Goal: Information Seeking & Learning: Learn about a topic

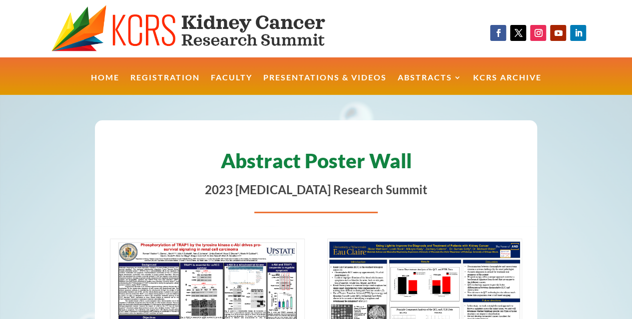
scroll to position [40, 0]
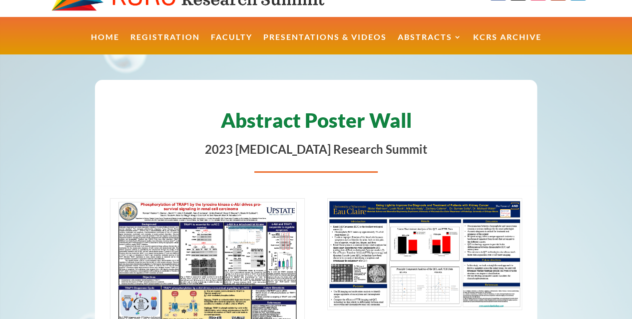
click at [238, 254] on img at bounding box center [207, 267] width 194 height 137
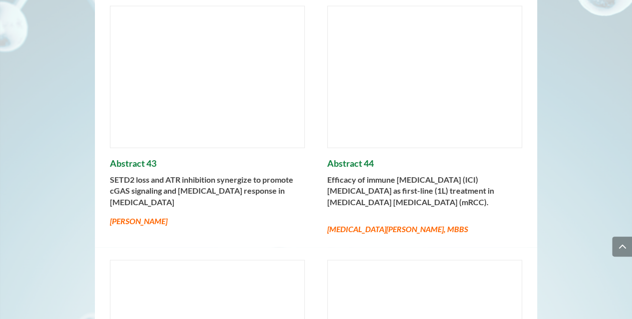
scroll to position [982, 0]
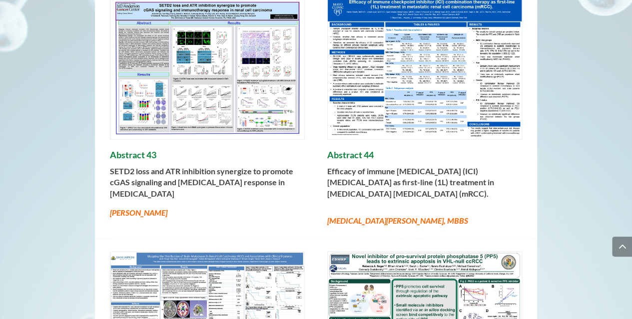
click at [465, 75] on img at bounding box center [425, 68] width 194 height 141
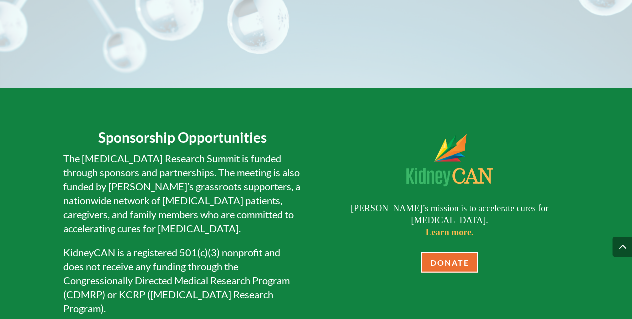
scroll to position [4891, 0]
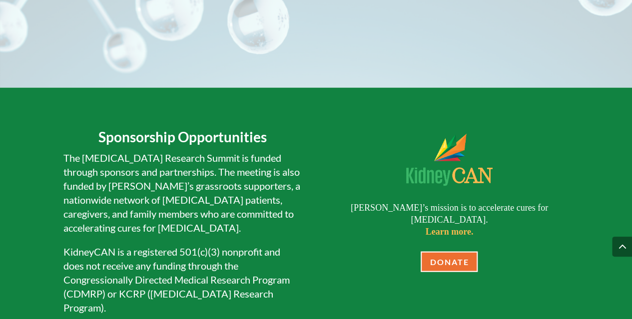
click at [404, 252] on div "DONATE" at bounding box center [449, 262] width 239 height 20
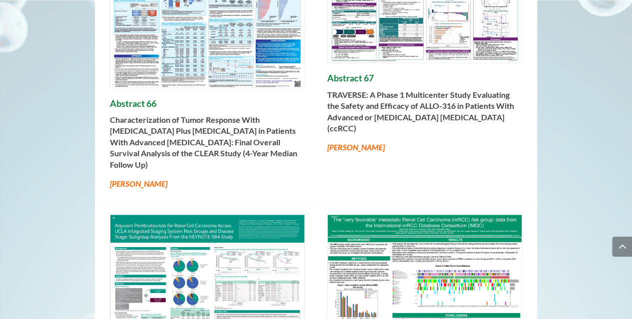
scroll to position [2755, 0]
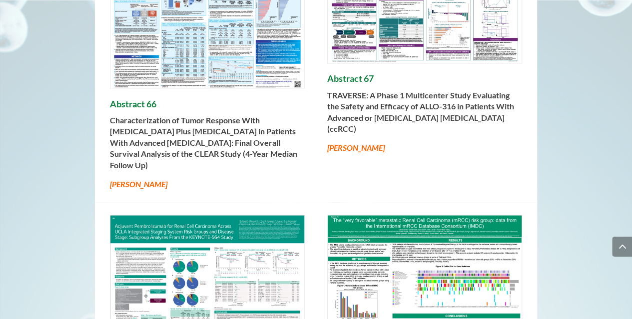
click at [210, 279] on img at bounding box center [207, 283] width 194 height 137
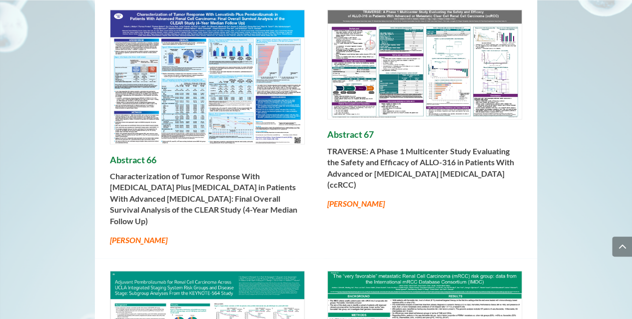
scroll to position [2697, 0]
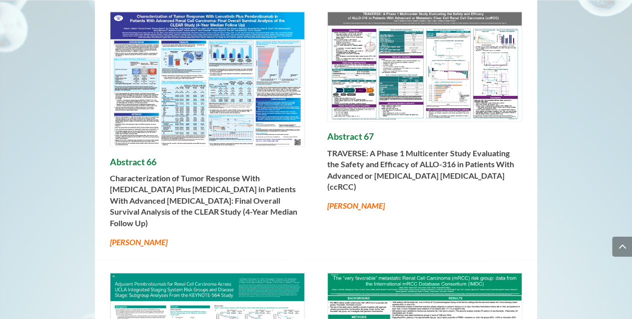
click at [429, 37] on img at bounding box center [425, 66] width 194 height 109
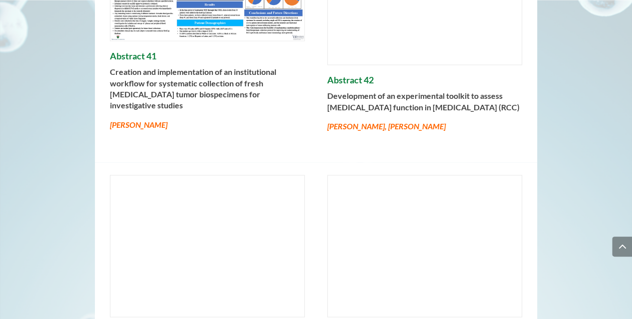
scroll to position [802, 0]
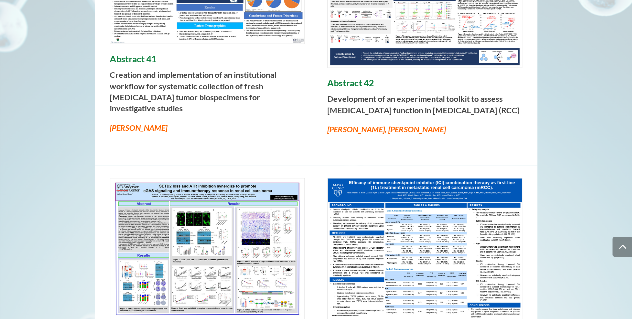
click at [466, 271] on img at bounding box center [425, 248] width 194 height 141
